Goal: Task Accomplishment & Management: Use online tool/utility

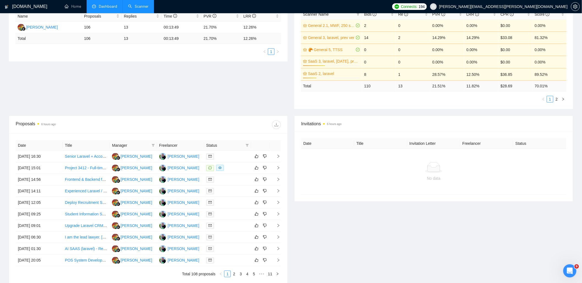
click at [142, 7] on link "Scanner" at bounding box center [138, 6] width 20 height 5
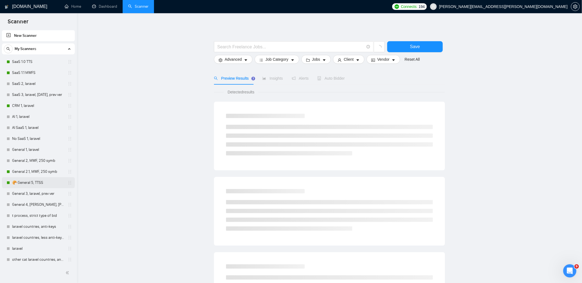
click at [38, 184] on link "🥐 General 5, TTSS" at bounding box center [38, 182] width 52 height 11
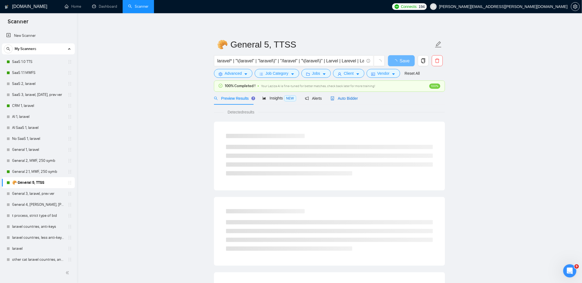
click at [337, 98] on span "Auto Bidder" at bounding box center [343, 98] width 27 height 4
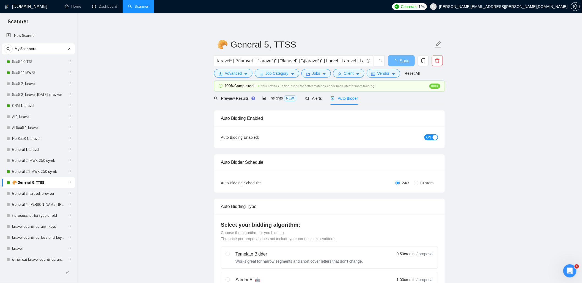
radio input "false"
radio input "true"
checkbox input "true"
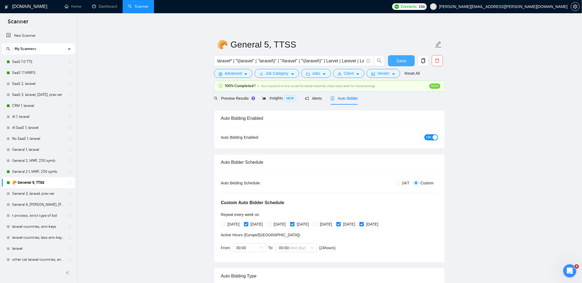
click at [412, 62] on button "Save" at bounding box center [401, 60] width 27 height 11
click at [374, 73] on icon "idcard" at bounding box center [373, 74] width 4 height 3
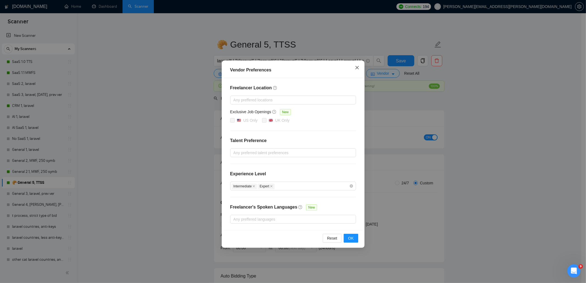
click at [358, 67] on icon "close" at bounding box center [357, 67] width 4 height 4
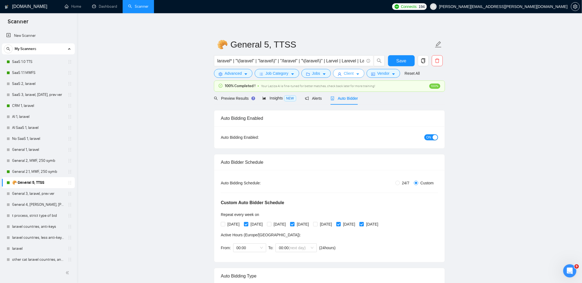
click at [345, 73] on span "Client" at bounding box center [349, 73] width 10 height 6
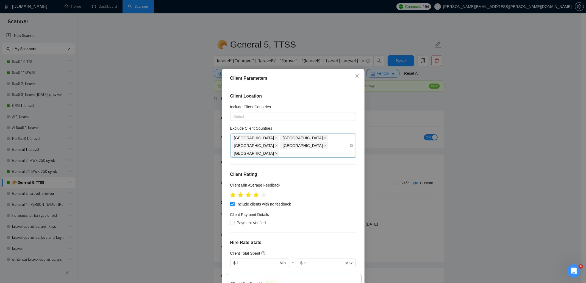
click at [278, 152] on icon "close" at bounding box center [276, 153] width 3 height 3
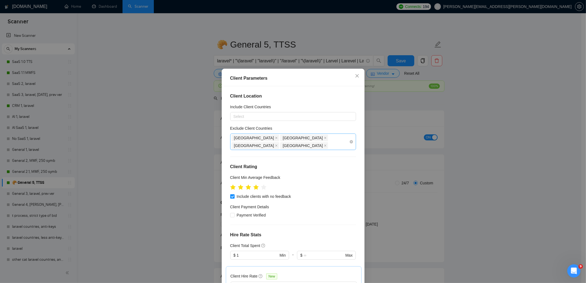
click at [278, 144] on icon "close" at bounding box center [276, 145] width 3 height 3
click at [324, 137] on icon "close" at bounding box center [325, 138] width 2 height 2
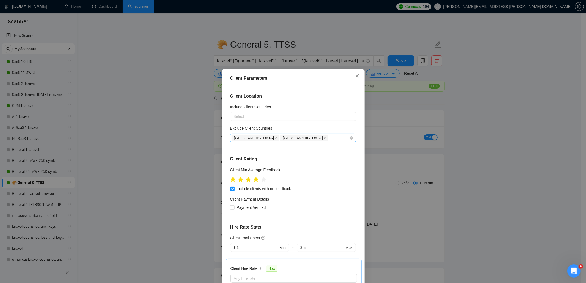
click at [275, 139] on span at bounding box center [276, 138] width 3 height 6
click at [356, 78] on span "Close" at bounding box center [357, 76] width 15 height 15
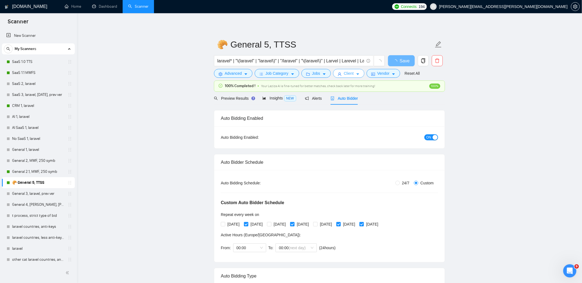
click at [350, 73] on span "Client" at bounding box center [349, 73] width 10 height 6
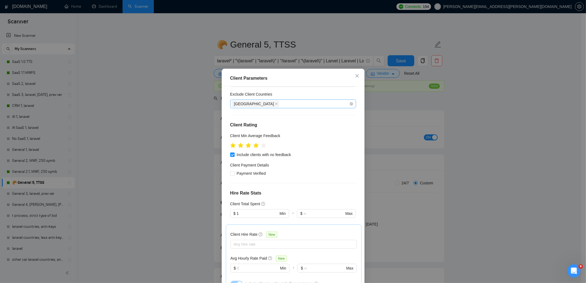
scroll to position [146, 0]
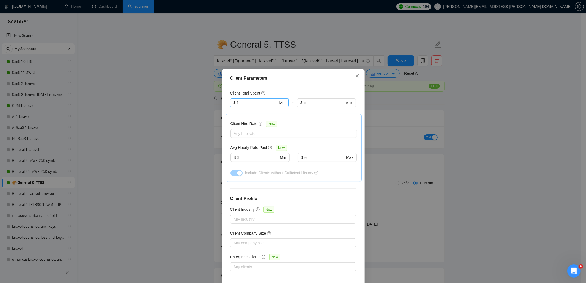
click at [254, 104] on input "1" at bounding box center [257, 103] width 41 height 6
click at [308, 112] on div at bounding box center [326, 110] width 59 height 7
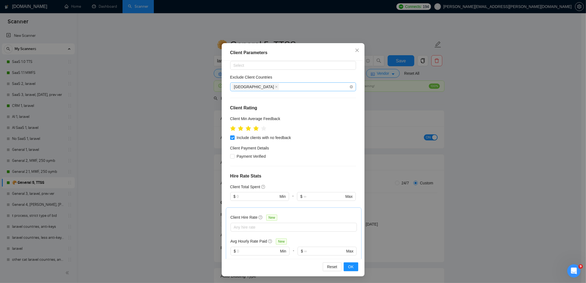
scroll to position [0, 0]
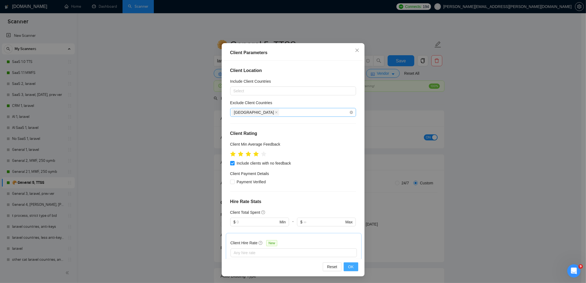
click at [351, 268] on span "OK" at bounding box center [350, 267] width 5 height 6
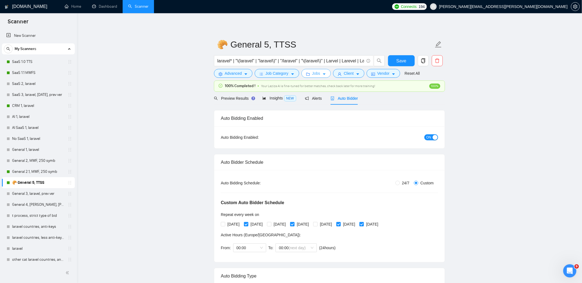
click at [307, 73] on icon "folder" at bounding box center [308, 74] width 4 height 4
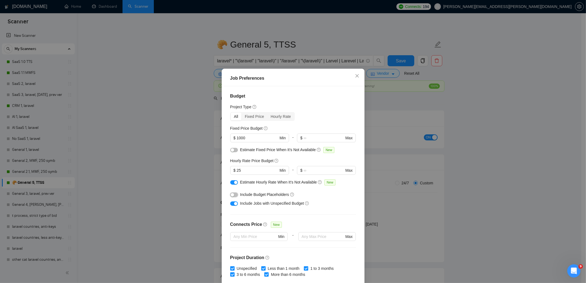
drag, startPoint x: 231, startPoint y: 193, endPoint x: 237, endPoint y: 193, distance: 6.0
click at [231, 193] on div "button" at bounding box center [232, 194] width 3 height 3
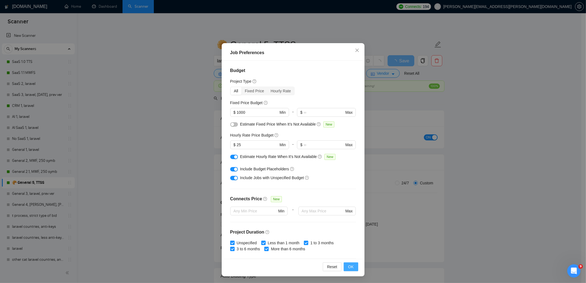
drag, startPoint x: 348, startPoint y: 267, endPoint x: 348, endPoint y: 264, distance: 3.0
click at [348, 267] on span "OK" at bounding box center [350, 267] width 5 height 6
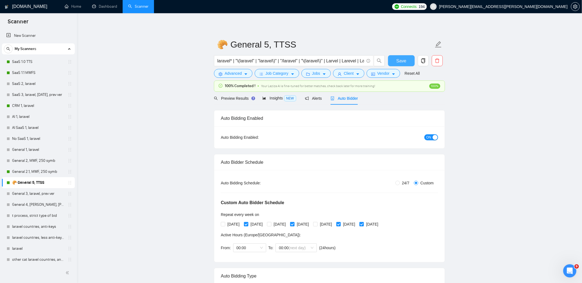
click at [396, 60] on span "Save" at bounding box center [401, 60] width 10 height 7
checkbox input "true"
click at [37, 170] on link "General 2.1, MWF, 250 symb" at bounding box center [38, 171] width 52 height 11
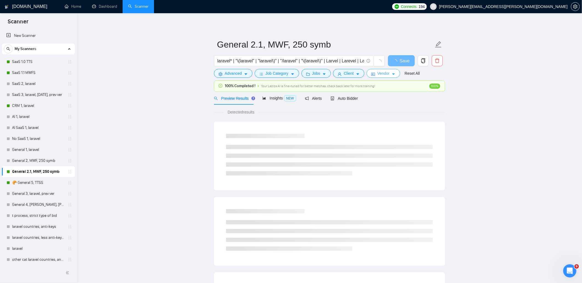
click at [372, 74] on icon "idcard" at bounding box center [373, 74] width 4 height 4
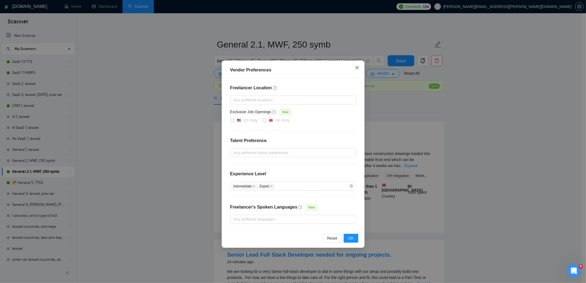
click at [357, 67] on icon "close" at bounding box center [357, 67] width 4 height 4
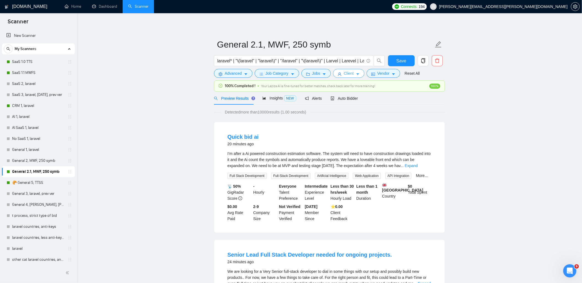
click at [341, 76] on icon "user" at bounding box center [339, 74] width 4 height 4
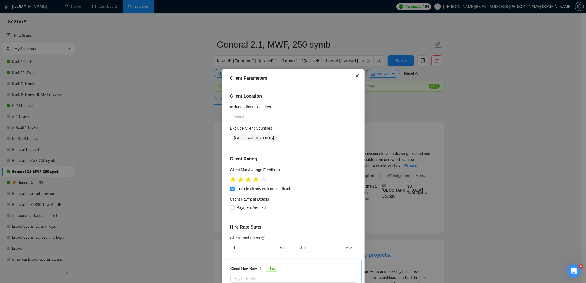
click at [355, 76] on icon "close" at bounding box center [357, 76] width 4 height 4
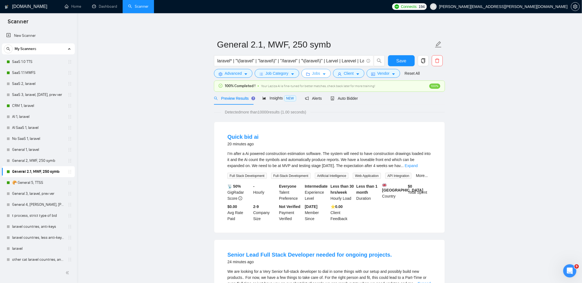
click at [308, 74] on icon "folder" at bounding box center [308, 74] width 4 height 4
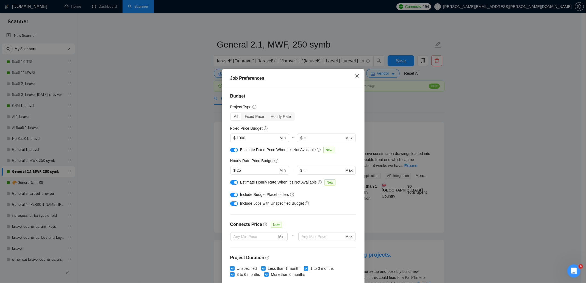
click at [355, 76] on icon "close" at bounding box center [356, 75] width 3 height 3
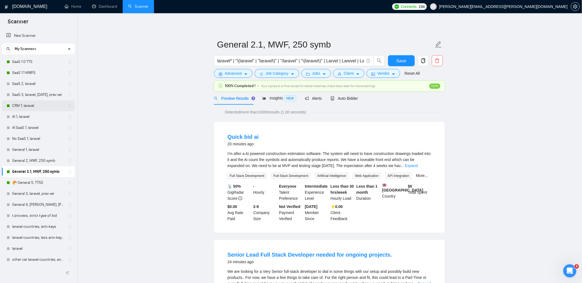
click at [26, 105] on link "CRM 1, laravel" at bounding box center [38, 105] width 52 height 11
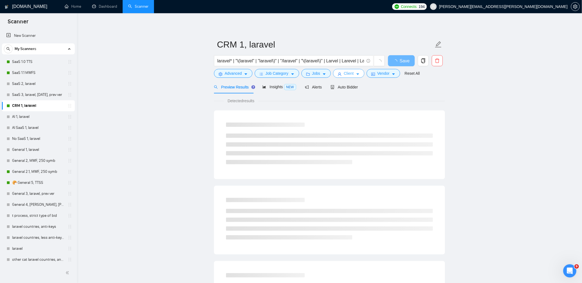
click at [340, 72] on icon "user" at bounding box center [339, 74] width 4 height 4
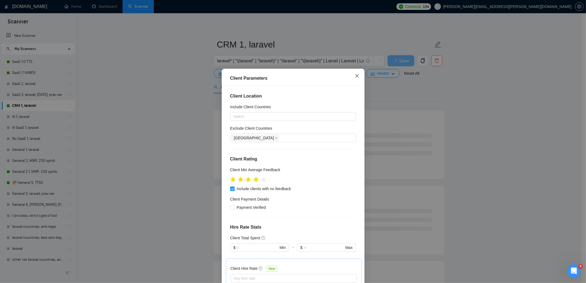
click at [355, 78] on icon "close" at bounding box center [357, 76] width 4 height 4
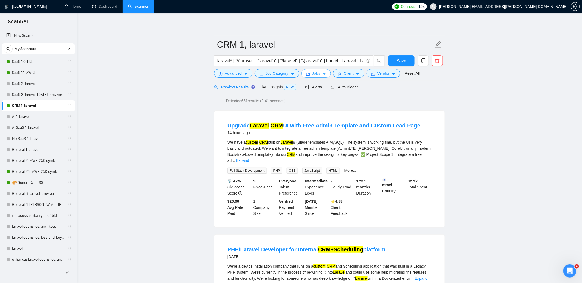
click at [318, 76] on span "Jobs" at bounding box center [316, 73] width 8 height 6
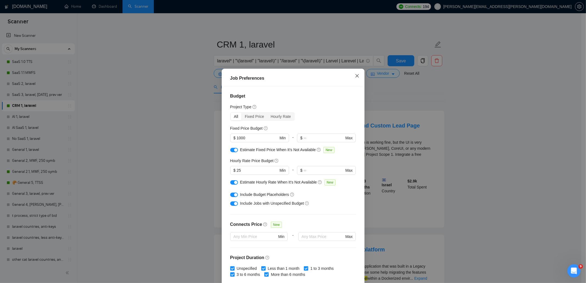
click at [355, 76] on icon "close" at bounding box center [357, 76] width 4 height 4
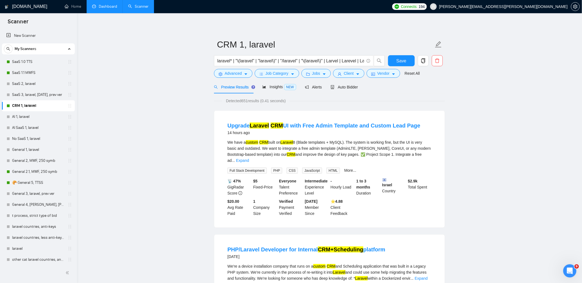
click at [102, 9] on link "Dashboard" at bounding box center [104, 6] width 25 height 5
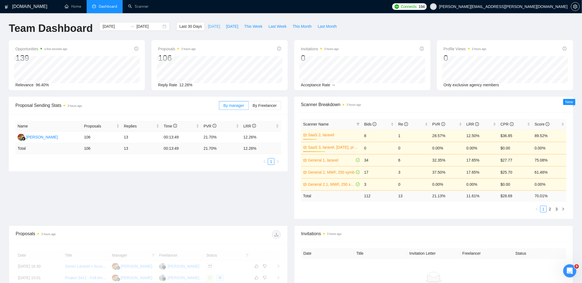
click at [215, 27] on span "[DATE]" at bounding box center [214, 26] width 12 height 6
type input "[DATE]"
